Goal: Find specific page/section: Find specific page/section

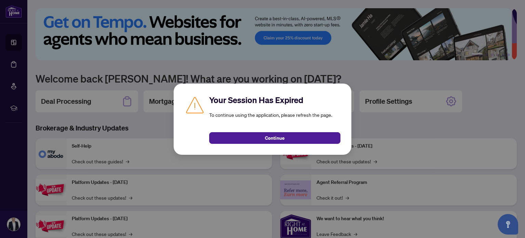
scroll to position [47, 0]
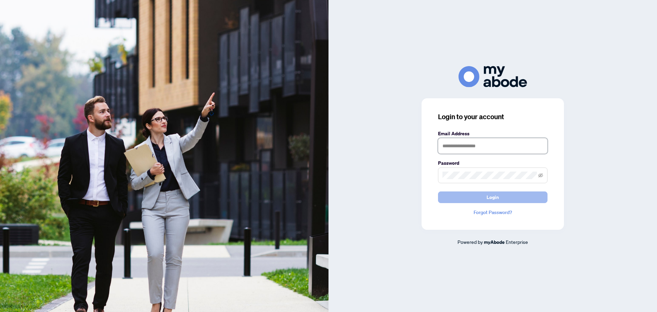
type input "**********"
click at [478, 193] on button "Login" at bounding box center [492, 197] width 109 height 12
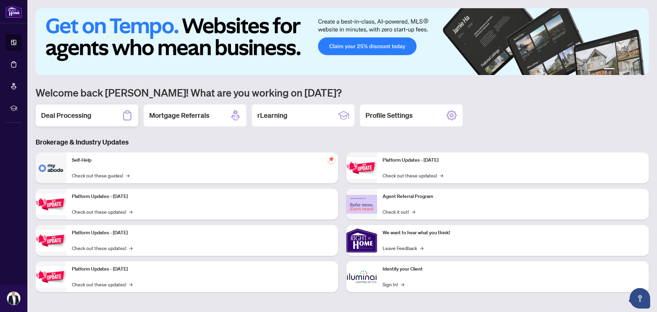
click at [84, 113] on h2 "Deal Processing" at bounding box center [66, 115] width 50 height 10
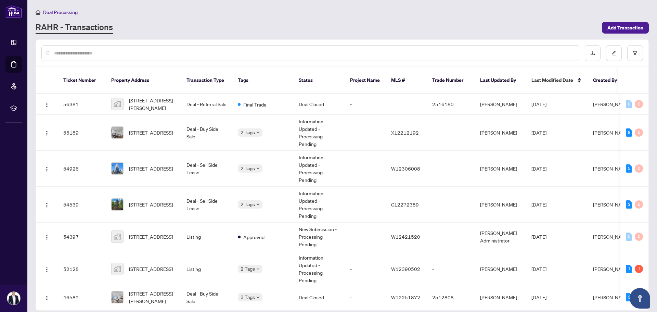
click at [128, 50] on input "text" at bounding box center [313, 53] width 519 height 8
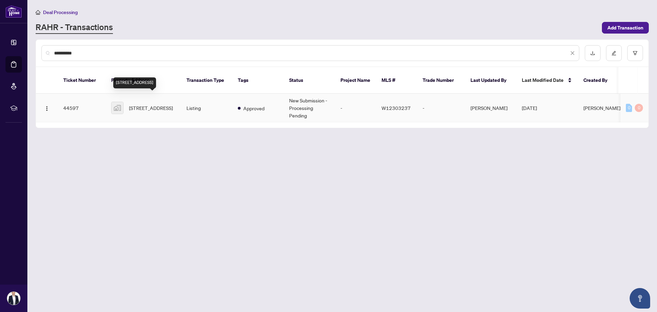
type input "**********"
click at [145, 104] on span "[STREET_ADDRESS]" at bounding box center [151, 108] width 44 height 8
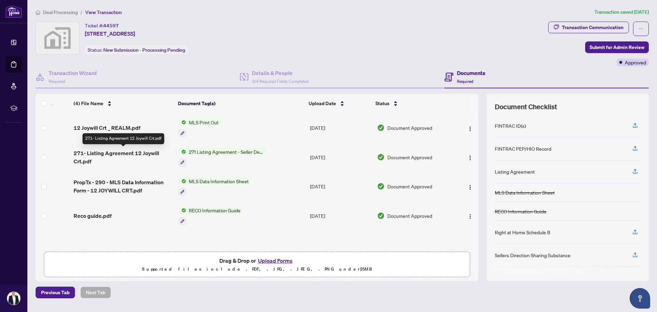
click at [113, 153] on span "271- Listing Agreement 12 Joywill Crt.pdf" at bounding box center [124, 157] width 100 height 16
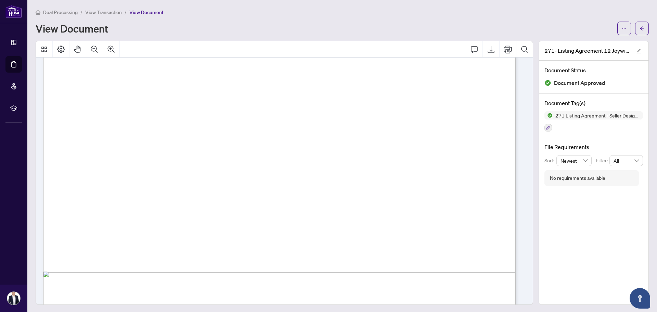
scroll to position [356, 0]
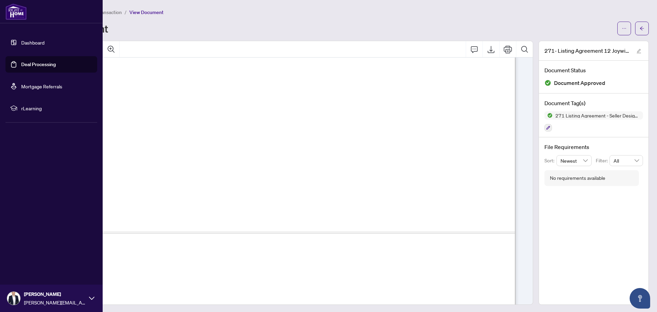
click at [12, 168] on div "Dashboard Deal Processing Mortgage Referrals rLearning Vasko Nedanovski [EMAIL_…" at bounding box center [51, 156] width 103 height 312
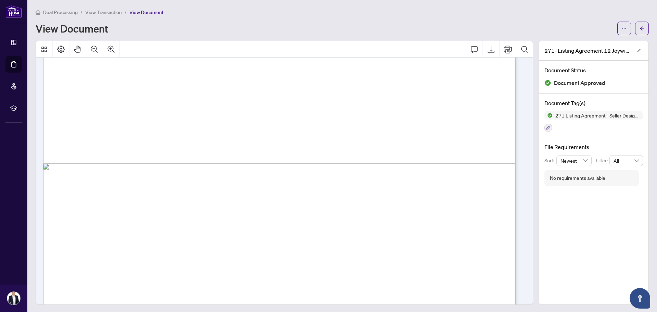
scroll to position [3175, 0]
